Goal: Information Seeking & Learning: Learn about a topic

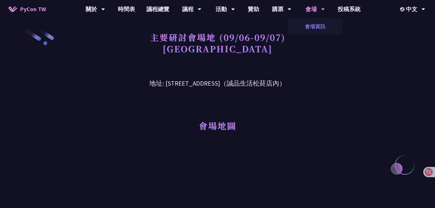
click at [315, 29] on link "會場資訊" at bounding box center [315, 26] width 55 height 13
click at [241, 101] on div "會場地圖" at bounding box center [217, 117] width 297 height 59
click at [254, 89] on div "會場地圖" at bounding box center [217, 117] width 297 height 59
click at [265, 80] on h3 "地址: [STREET_ADDRESS]（誠品生活松菸店內）" at bounding box center [217, 79] width 297 height 19
click at [252, 67] on div "主要研討會場地 (09/06-09/07) [GEOGRAPHIC_DATA]" at bounding box center [217, 49] width 297 height 41
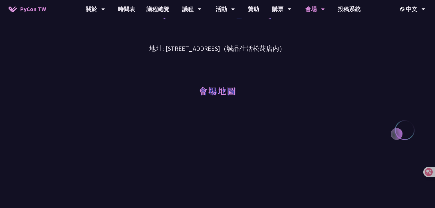
scroll to position [46, 0]
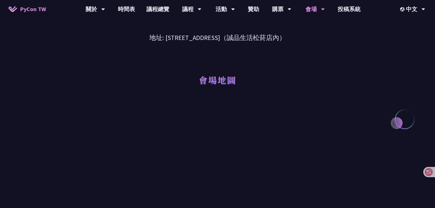
click at [206, 78] on h1 "會場地圖" at bounding box center [218, 79] width 38 height 17
click at [252, 54] on div "會場地圖" at bounding box center [217, 72] width 297 height 59
click at [299, 41] on h3 "地址: [STREET_ADDRESS]（誠品生活松菸店內）" at bounding box center [217, 33] width 297 height 19
drag, startPoint x: 282, startPoint y: 41, endPoint x: 126, endPoint y: 37, distance: 155.9
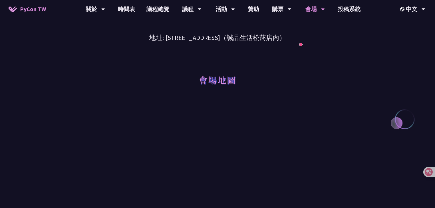
click at [120, 37] on h3 "地址: [STREET_ADDRESS]（誠品生活松菸店內）" at bounding box center [217, 33] width 297 height 19
click at [245, 59] on div "會場地圖" at bounding box center [217, 72] width 297 height 59
drag, startPoint x: 277, startPoint y: 45, endPoint x: 308, endPoint y: 38, distance: 31.0
click at [278, 45] on div "會場地圖" at bounding box center [217, 72] width 297 height 59
click at [308, 38] on h3 "地址: [STREET_ADDRESS]（誠品生活松菸店內）" at bounding box center [217, 33] width 297 height 19
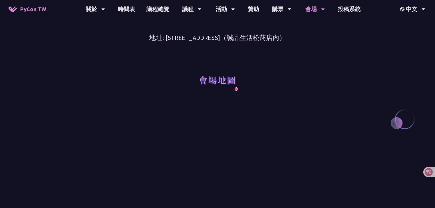
drag, startPoint x: 281, startPoint y: 40, endPoint x: 168, endPoint y: 43, distance: 113.1
drag, startPoint x: 149, startPoint y: 41, endPoint x: 142, endPoint y: 40, distance: 7.2
click at [148, 41] on h3 "地址: [STREET_ADDRESS]（誠品生活松菸店內）" at bounding box center [217, 33] width 297 height 19
drag, startPoint x: 136, startPoint y: 39, endPoint x: 305, endPoint y: 38, distance: 168.4
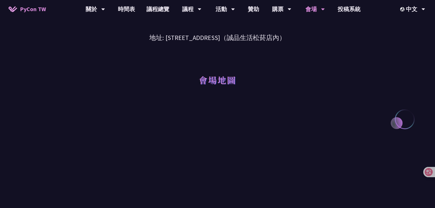
click at [305, 38] on h3 "地址: [STREET_ADDRESS]（誠品生活松菸店內）" at bounding box center [217, 33] width 297 height 19
click at [325, 32] on h3 "地址: [STREET_ADDRESS]（誠品生活松菸店內）" at bounding box center [217, 33] width 297 height 19
click at [333, 28] on h3 "地址: [STREET_ADDRESS]（誠品生活松菸店內）" at bounding box center [217, 33] width 297 height 19
drag, startPoint x: 285, startPoint y: 40, endPoint x: 136, endPoint y: 39, distance: 149.0
click at [136, 39] on h3 "地址: [STREET_ADDRESS]（誠品生活松菸店內）" at bounding box center [217, 33] width 297 height 19
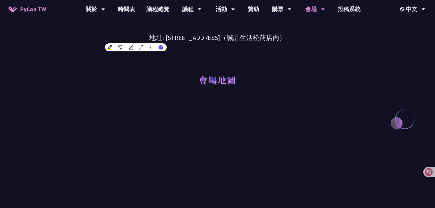
click at [215, 35] on h3 "地址: [STREET_ADDRESS]（誠品生活松菸店內）" at bounding box center [217, 33] width 297 height 19
click at [253, 49] on div "會場地圖" at bounding box center [217, 72] width 297 height 59
click at [253, 63] on div "會場地圖" at bounding box center [217, 72] width 297 height 59
click at [331, 31] on h3 "地址: [STREET_ADDRESS]（誠品生活松菸店內）" at bounding box center [217, 33] width 297 height 19
drag, startPoint x: 337, startPoint y: 33, endPoint x: 339, endPoint y: 29, distance: 5.1
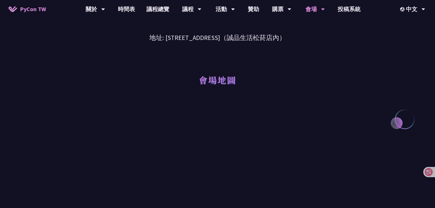
click at [337, 33] on h3 "地址: [STREET_ADDRESS]（誠品生活松菸店內）" at bounding box center [217, 33] width 297 height 19
click at [345, 40] on h3 "地址: [STREET_ADDRESS]（誠品生活松菸店內）" at bounding box center [217, 33] width 297 height 19
drag, startPoint x: 345, startPoint y: 40, endPoint x: 343, endPoint y: 35, distance: 5.2
click at [345, 40] on h3 "地址: [STREET_ADDRESS]（誠品生活松菸店內）" at bounding box center [217, 33] width 297 height 19
click at [326, 40] on h3 "地址: [STREET_ADDRESS]（誠品生活松菸店內）" at bounding box center [217, 33] width 297 height 19
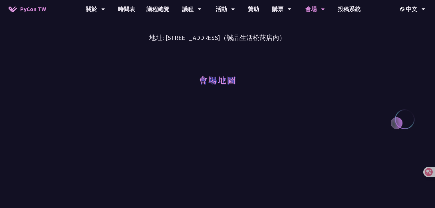
click at [319, 41] on h3 "地址: [STREET_ADDRESS]（誠品生活松菸店內）" at bounding box center [217, 33] width 297 height 19
click at [317, 40] on h3 "地址: [STREET_ADDRESS]（誠品生活松菸店內）" at bounding box center [217, 33] width 297 height 19
drag, startPoint x: 298, startPoint y: 40, endPoint x: 316, endPoint y: 33, distance: 19.6
click at [270, 40] on h3 "地址: [STREET_ADDRESS]（誠品生活松菸店內）" at bounding box center [217, 33] width 297 height 19
click at [323, 31] on h3 "地址: [STREET_ADDRESS]（誠品生活松菸店內）" at bounding box center [217, 33] width 297 height 19
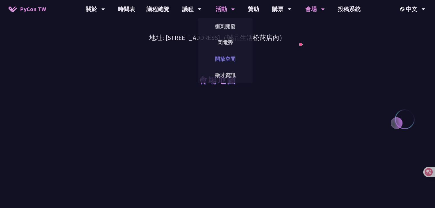
click at [221, 58] on link "開放空間" at bounding box center [225, 58] width 55 height 13
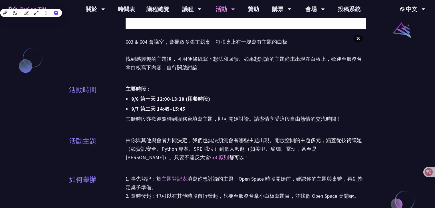
scroll to position [457, 0]
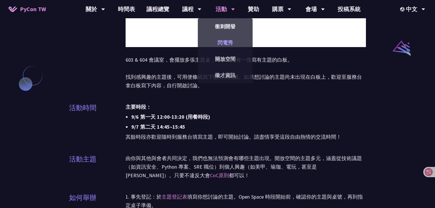
click at [230, 35] on div "閃電秀" at bounding box center [225, 43] width 55 height 16
click at [229, 41] on link "閃電秀" at bounding box center [225, 42] width 55 height 13
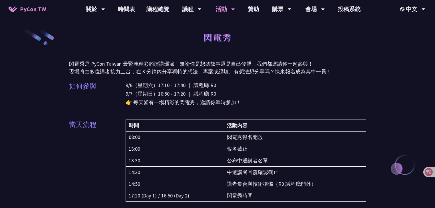
drag, startPoint x: 237, startPoint y: 90, endPoint x: 231, endPoint y: 95, distance: 8.3
click at [237, 90] on p "9/6（星期六）17:10 - 17:40 ｜ 議程廳 R0 9/7（星期日）16:50 - 17:20 ｜ 議程廳 R0 👉 每天皆有一場精彩的閃電秀，邀請…" at bounding box center [246, 94] width 240 height 26
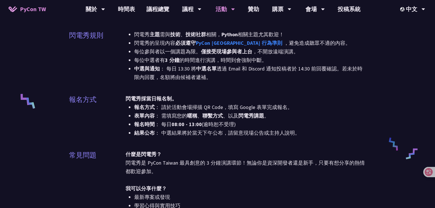
scroll to position [183, 0]
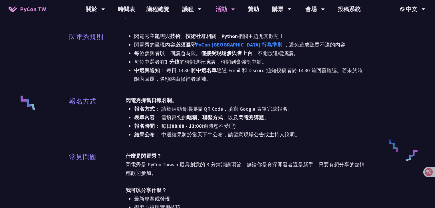
click at [218, 100] on div "閃電秀採當日報名制。 報名方式 ： 請於活動會場掃描 QR Code，填寫 Google 表單完成報名。 表單內容 ： 需填寫您的 暱稱 、 聯繫方式 、以及…" at bounding box center [246, 117] width 240 height 43
click at [218, 99] on div "閃電秀採當日報名制。 報名方式 ： 請於活動會場掃描 QR Code，填寫 Google 表單完成報名。 表單內容 ： 需填寫您的 暱稱 、 聯繫方式 、以及…" at bounding box center [246, 117] width 240 height 43
click at [218, 102] on div "閃電秀採當日報名制。 報名方式 ： 請於活動會場掃描 QR Code，填寫 Google 表單完成報名。 表單內容 ： 需填寫您的 暱稱 、 聯繫方式 、以及…" at bounding box center [246, 117] width 240 height 43
click at [226, 98] on div "閃電秀採當日報名制。 報名方式 ： 請於活動會場掃描 QR Code，填寫 Google 表單完成報名。 表單內容 ： 需填寫您的 暱稱 、 聯繫方式 、以及…" at bounding box center [246, 117] width 240 height 43
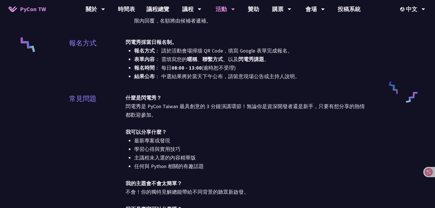
scroll to position [251, 0]
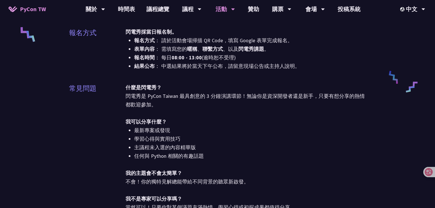
click at [211, 110] on div "什麼是閃電秀？ 閃電秀是 PyCon Taiwan 最具創意的 3 分鐘演講環節！無論你是資深開發者還是新手，只要有想分享的熱情都歡迎參加。 我可以分享什麼？…" at bounding box center [246, 163] width 240 height 161
drag, startPoint x: 367, startPoint y: 151, endPoint x: 377, endPoint y: 157, distance: 11.5
click at [366, 151] on div "閃電秀 閃電秀是 PyCon Taiwan 最緊湊精彩的演講環節！無論你是想聽故事還是自己發聲，我們都邀請你一起參與！ 現場將由多位講者接力上台，在 3 分鐘…" at bounding box center [217, 143] width 435 height 788
click at [341, 43] on li "報名方式 ： 請於活動會場掃描 QR Code，填寫 Google 表單完成報名。" at bounding box center [250, 40] width 232 height 9
